Goal: Information Seeking & Learning: Check status

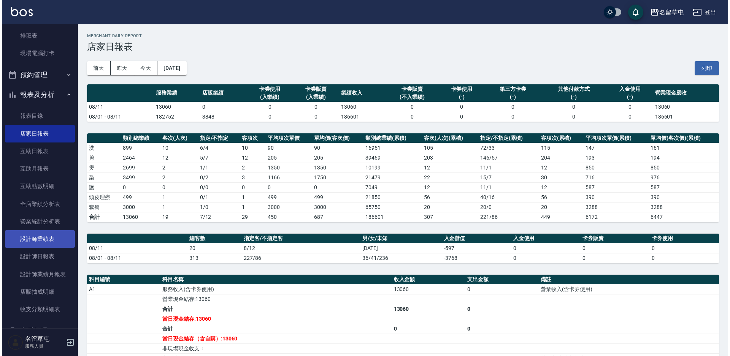
scroll to position [114, 0]
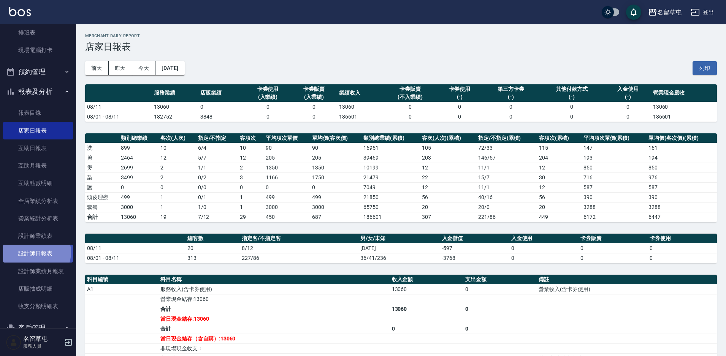
click at [35, 252] on link "設計師日報表" at bounding box center [38, 253] width 70 height 17
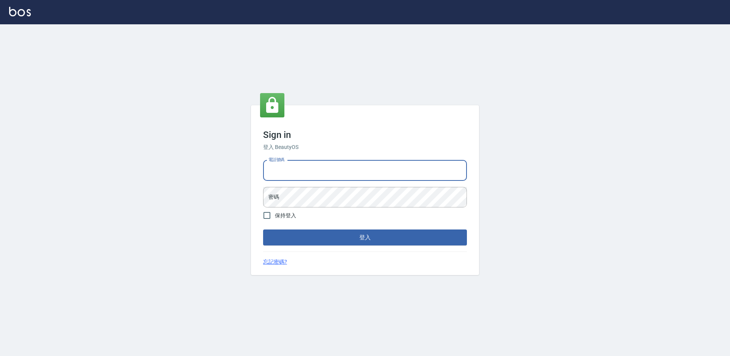
click at [295, 173] on input "電話號碼" at bounding box center [365, 170] width 204 height 21
type input "2306457"
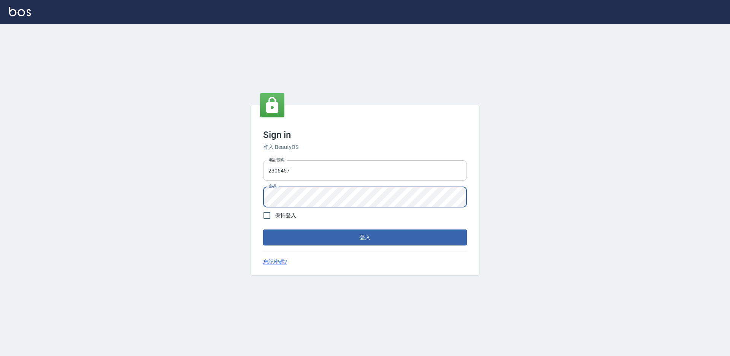
click at [263, 230] on button "登入" at bounding box center [365, 238] width 204 height 16
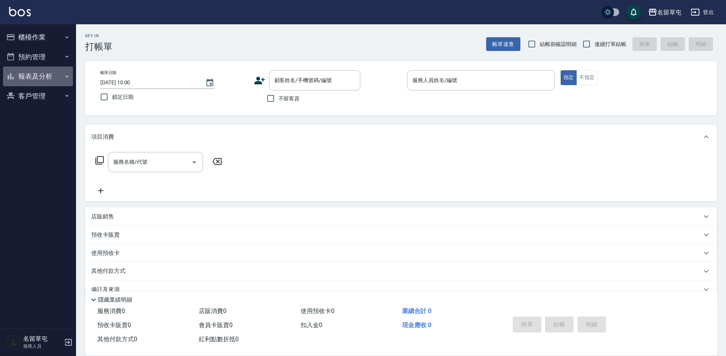
click at [49, 77] on button "報表及分析" at bounding box center [38, 77] width 70 height 20
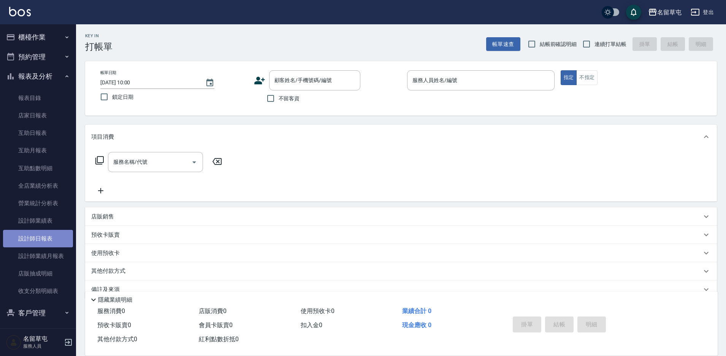
click at [59, 233] on link "設計師日報表" at bounding box center [38, 238] width 70 height 17
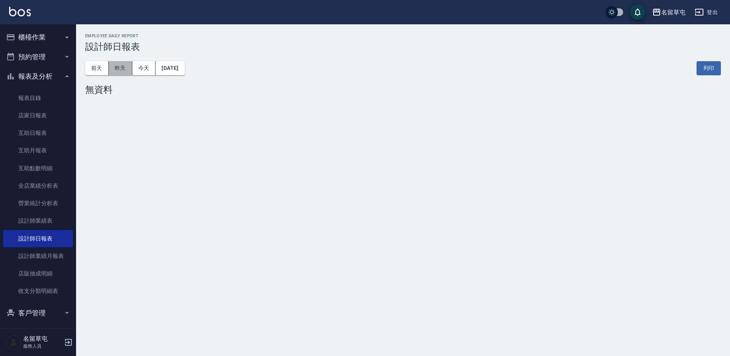
click at [130, 69] on button "昨天" at bounding box center [121, 68] width 24 height 14
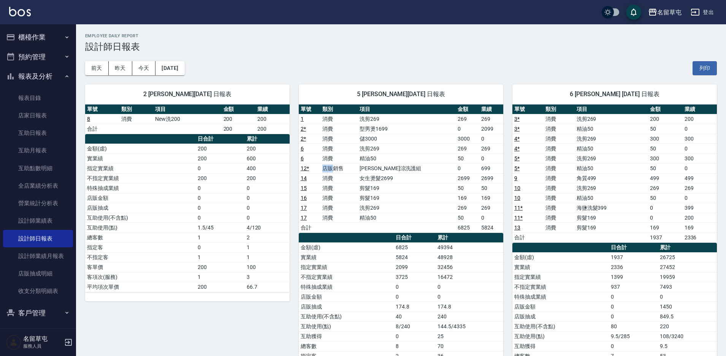
drag, startPoint x: 326, startPoint y: 170, endPoint x: 335, endPoint y: 171, distance: 9.2
click at [335, 171] on td "店販銷售" at bounding box center [339, 169] width 37 height 10
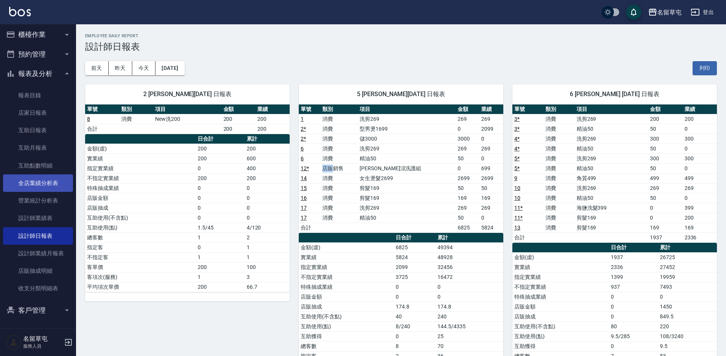
scroll to position [3, 0]
click at [98, 69] on button "前天" at bounding box center [97, 68] width 24 height 14
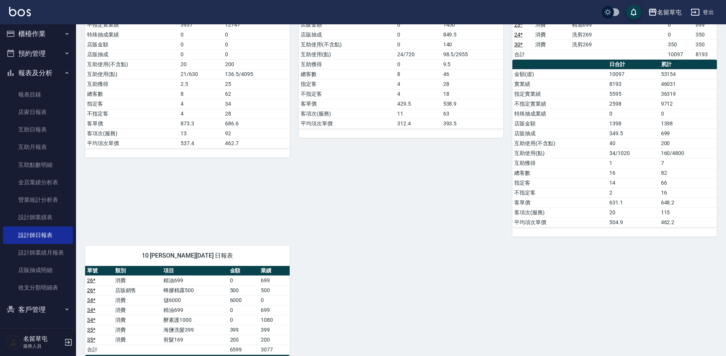
scroll to position [114, 0]
